Goal: Find specific page/section: Find specific page/section

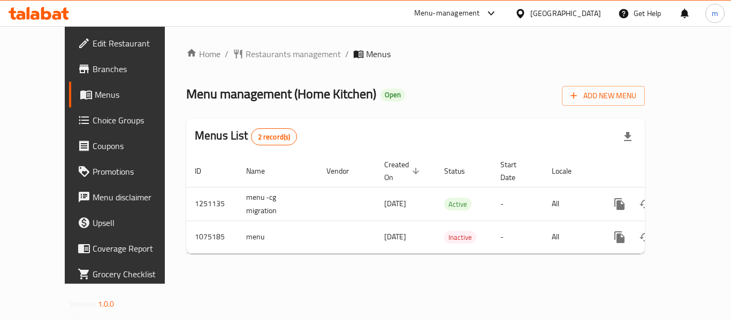
click at [93, 123] on span "Choice Groups" at bounding box center [136, 120] width 86 height 13
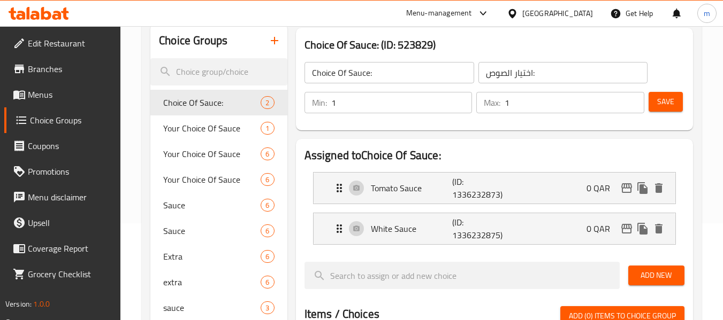
scroll to position [107, 0]
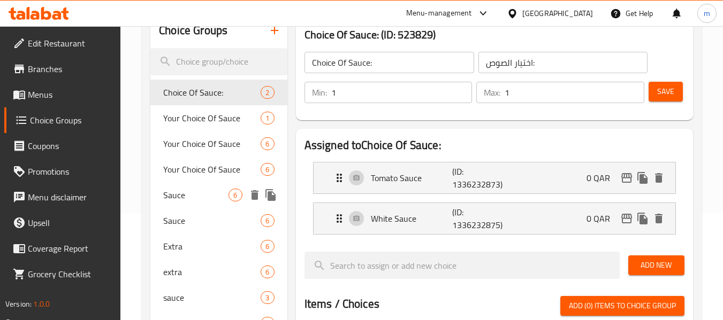
click at [192, 200] on span "Sauce" at bounding box center [195, 195] width 65 height 13
type input "Sauce"
type input "صوص"
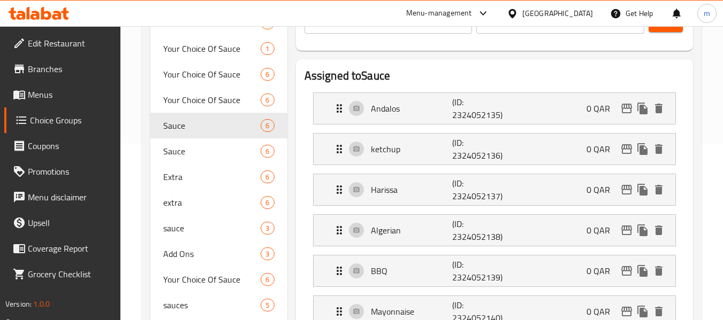
scroll to position [160, 0]
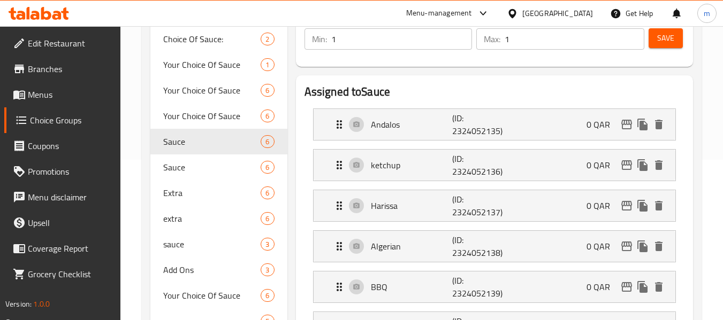
click at [59, 18] on icon at bounding box center [56, 15] width 9 height 9
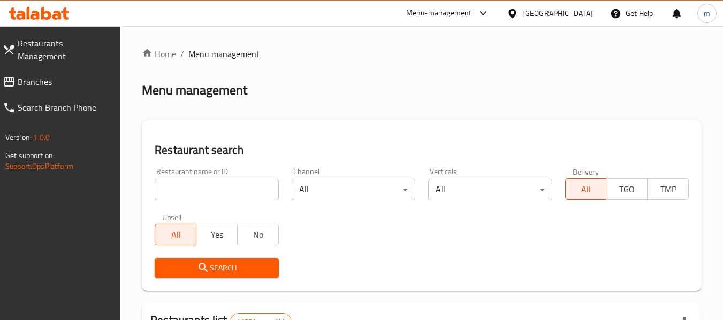
click at [71, 75] on span "Branches" at bounding box center [65, 81] width 95 height 13
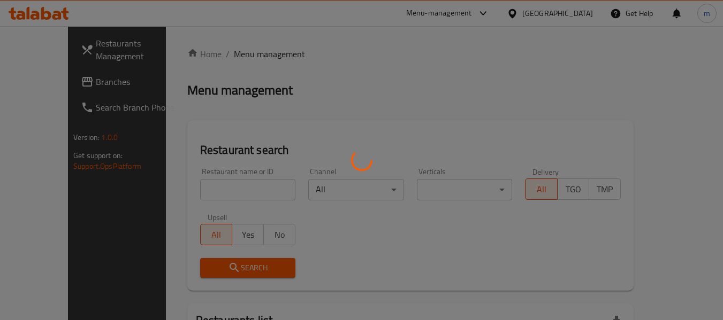
scroll to position [106, 0]
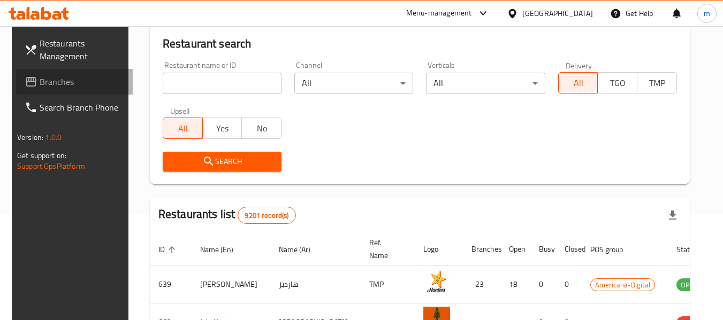
click at [66, 84] on span "Branches" at bounding box center [82, 81] width 85 height 13
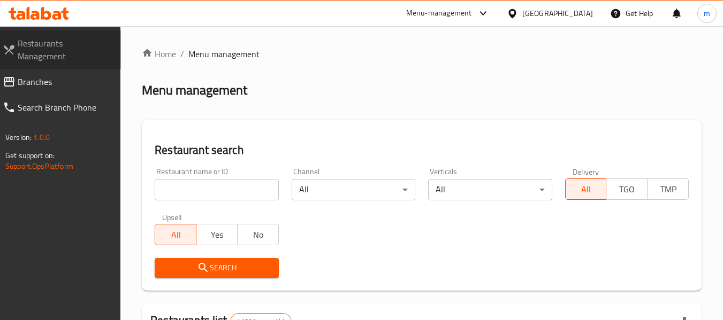
click at [88, 37] on span "Restaurants Management" at bounding box center [65, 50] width 95 height 26
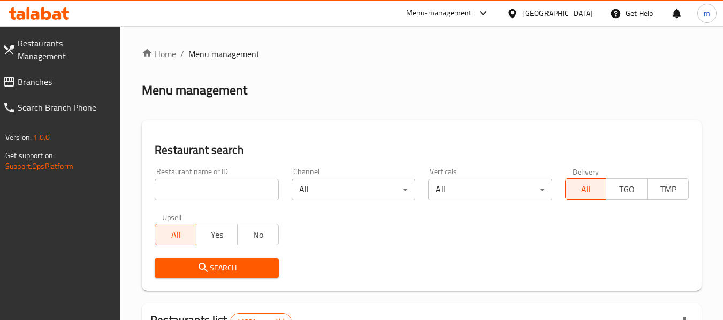
click at [66, 76] on link "Branches" at bounding box center [57, 82] width 127 height 26
